Goal: Task Accomplishment & Management: Manage account settings

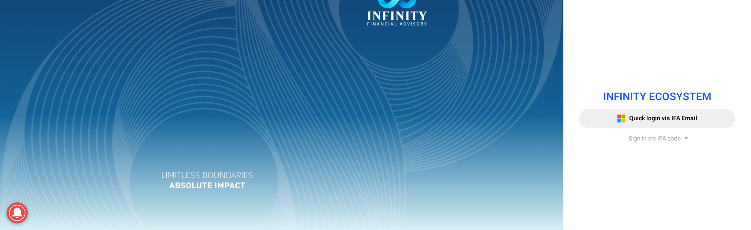
click at [651, 136] on span "Sign in via IFA code" at bounding box center [654, 138] width 52 height 9
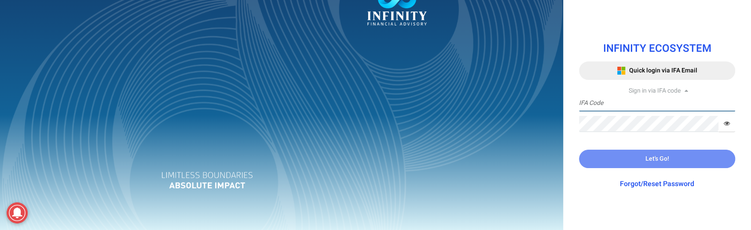
click at [633, 103] on input "text" at bounding box center [657, 103] width 156 height 16
type input "IFA688"
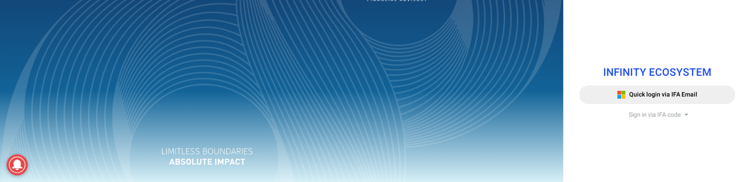
click at [631, 115] on span "Sign in via IFA code" at bounding box center [654, 114] width 52 height 9
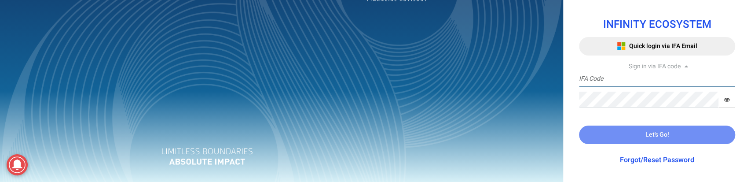
click at [618, 82] on input "text" at bounding box center [657, 79] width 156 height 16
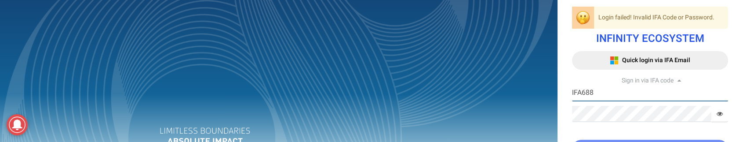
drag, startPoint x: 617, startPoint y: 94, endPoint x: 430, endPoint y: 90, distance: 187.0
click at [441, 92] on div "Login failed! Invalid IFA Code or Password. INFINITY ECOSYSTEM Quick login via …" at bounding box center [371, 94] width 743 height 188
type input "IFA0127"
